Goal: Transaction & Acquisition: Obtain resource

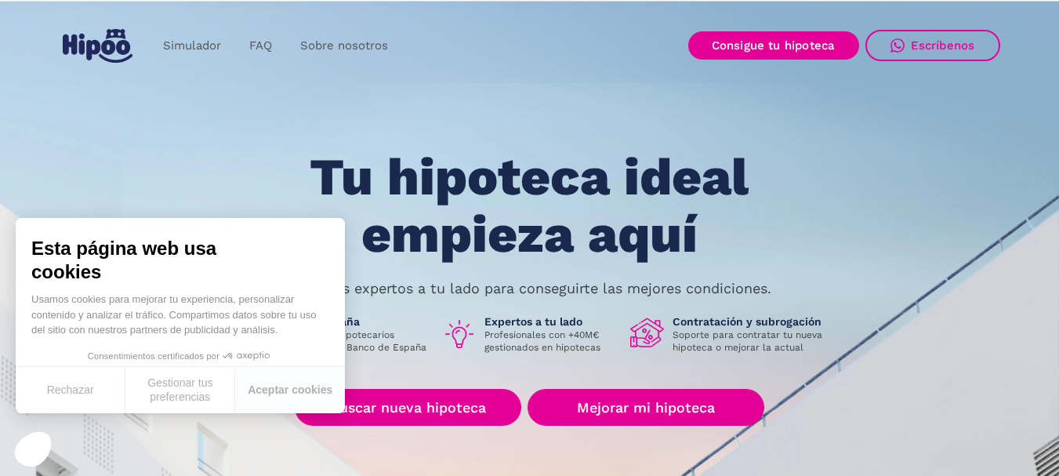
click at [225, 147] on section "Tu hipoteca ideal empieza aquí Nuestros expertos a tu lado para conseguirte las…" at bounding box center [529, 384] width 1059 height 773
click at [264, 398] on button "Aceptar cookies" at bounding box center [290, 390] width 110 height 46
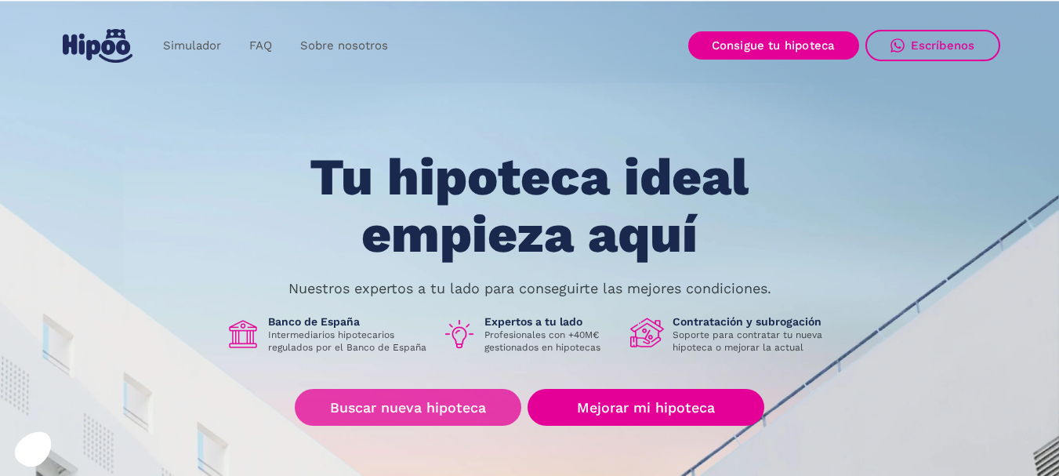
click at [417, 404] on link "Buscar nueva hipoteca" at bounding box center [408, 407] width 227 height 37
click at [430, 408] on link "Buscar nueva hipoteca" at bounding box center [408, 407] width 227 height 37
